Goal: Check status: Check status

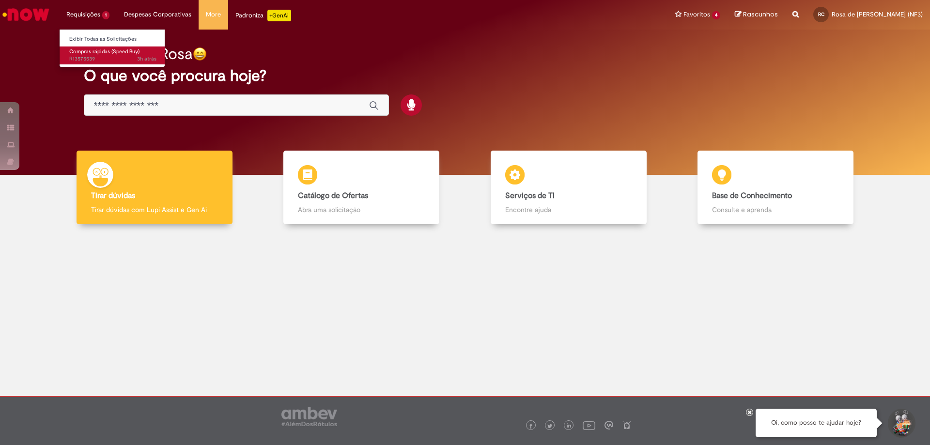
click at [92, 57] on span "3h atrás 3 horas atrás R13575539" at bounding box center [112, 59] width 87 height 8
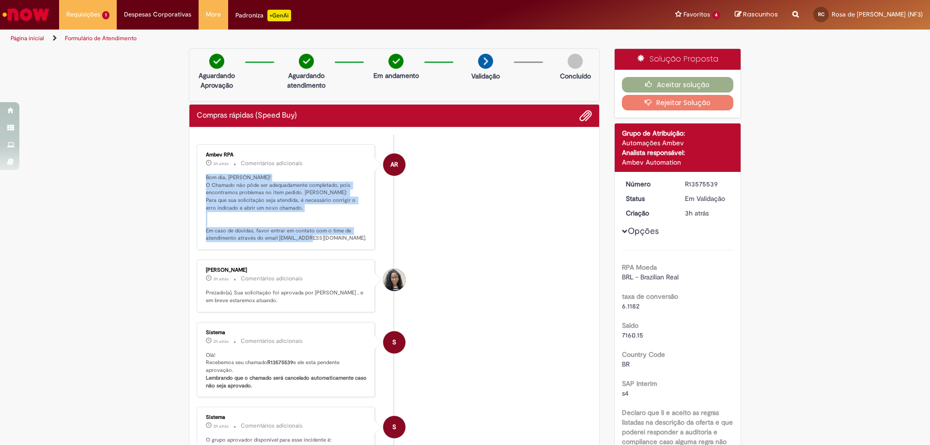
drag, startPoint x: 203, startPoint y: 175, endPoint x: 354, endPoint y: 243, distance: 165.5
click at [354, 243] on div "Ambev RPA 3h atrás 3 horas atrás Comentários adicionais Bom dia, [PERSON_NAME]!…" at bounding box center [286, 197] width 172 height 100
copy p "Bom dia, [PERSON_NAME]! O Chamado não pôde ser adequadamente completado, pois e…"
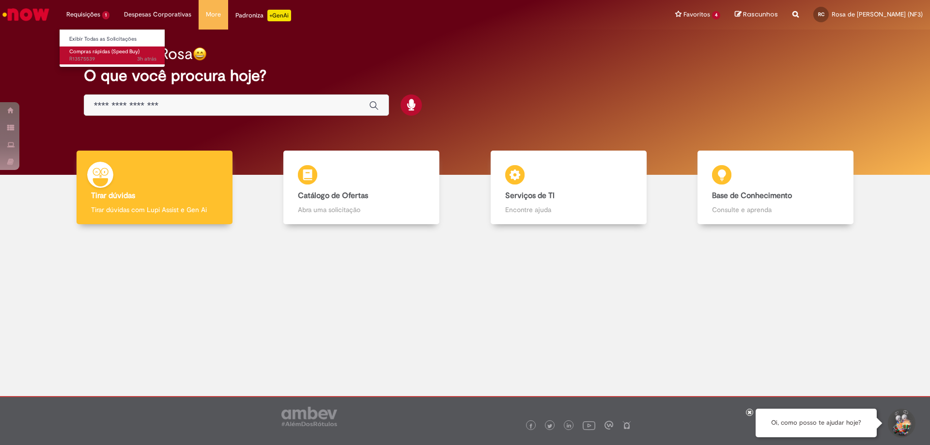
click at [83, 58] on span "3h atrás 3 horas atrás R13575539" at bounding box center [112, 59] width 87 height 8
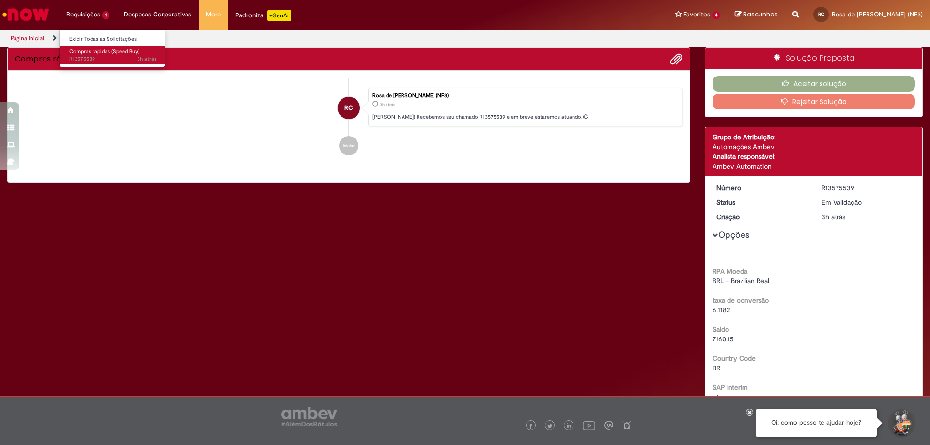
click at [83, 58] on span "3h atrás 3 horas atrás R13575539" at bounding box center [112, 59] width 87 height 8
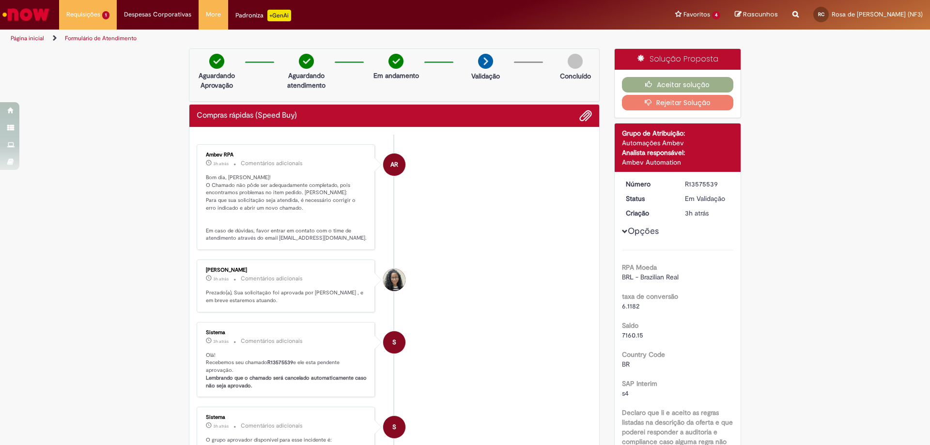
click at [666, 104] on button "Rejeitar Solução" at bounding box center [678, 103] width 112 height 16
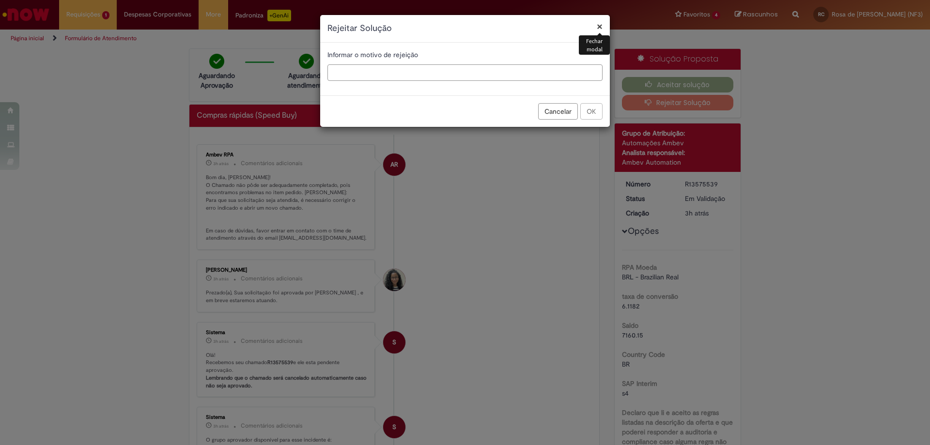
click at [347, 73] on input "text" at bounding box center [465, 72] width 275 height 16
type input "**********"
click at [593, 115] on button "OK" at bounding box center [591, 111] width 22 height 16
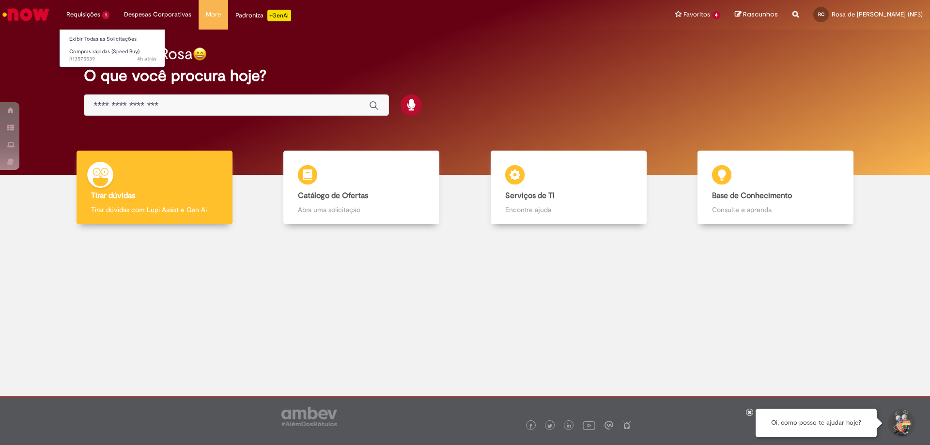
click at [88, 17] on li "Requisições 1 Exibir Todas as Solicitações Compras rápidas (Speed Buy) 4h atrás…" at bounding box center [88, 14] width 58 height 29
click at [88, 59] on span "4h atrás 4 horas atrás R13575539" at bounding box center [112, 59] width 87 height 8
click at [94, 56] on span "4h atrás 4 horas atrás R13575539" at bounding box center [112, 59] width 87 height 8
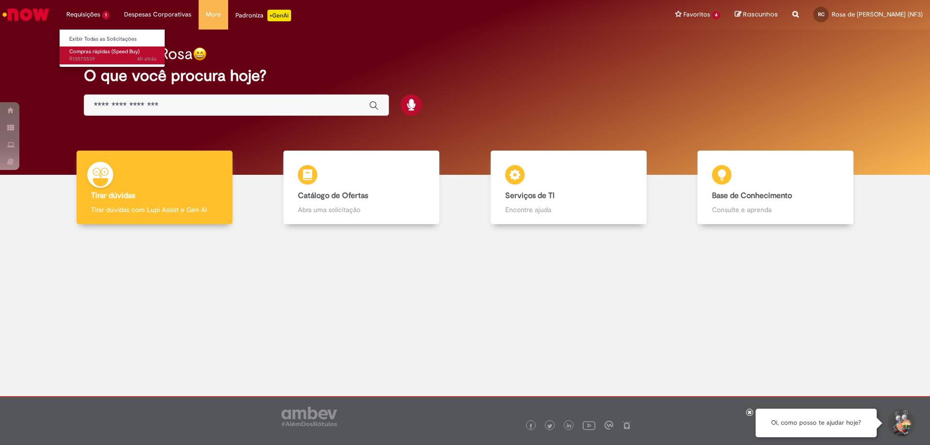
click at [94, 56] on span "4h atrás 4 horas atrás R13575539" at bounding box center [112, 59] width 87 height 8
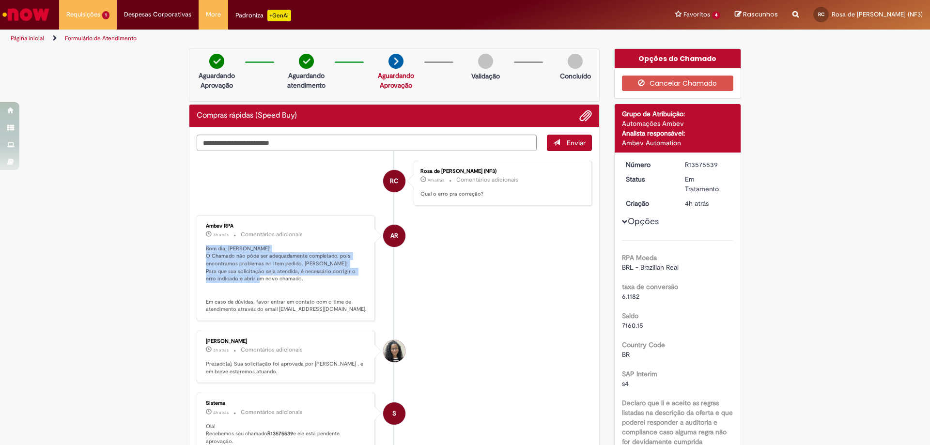
drag, startPoint x: 204, startPoint y: 246, endPoint x: 336, endPoint y: 294, distance: 141.2
click at [336, 294] on p "Bom dia, [PERSON_NAME]! O Chamado não pôde ser adequadamente completado, pois e…" at bounding box center [286, 279] width 161 height 68
copy p "Bom dia, [PERSON_NAME]! O Chamado não pôde ser adequadamente completado, pois e…"
click at [492, 295] on li "AR Ambev RPA 3h atrás 3 horas atrás Comentários adicionais Bom dia, [PERSON_NAM…" at bounding box center [394, 269] width 395 height 106
